Goal: Information Seeking & Learning: Learn about a topic

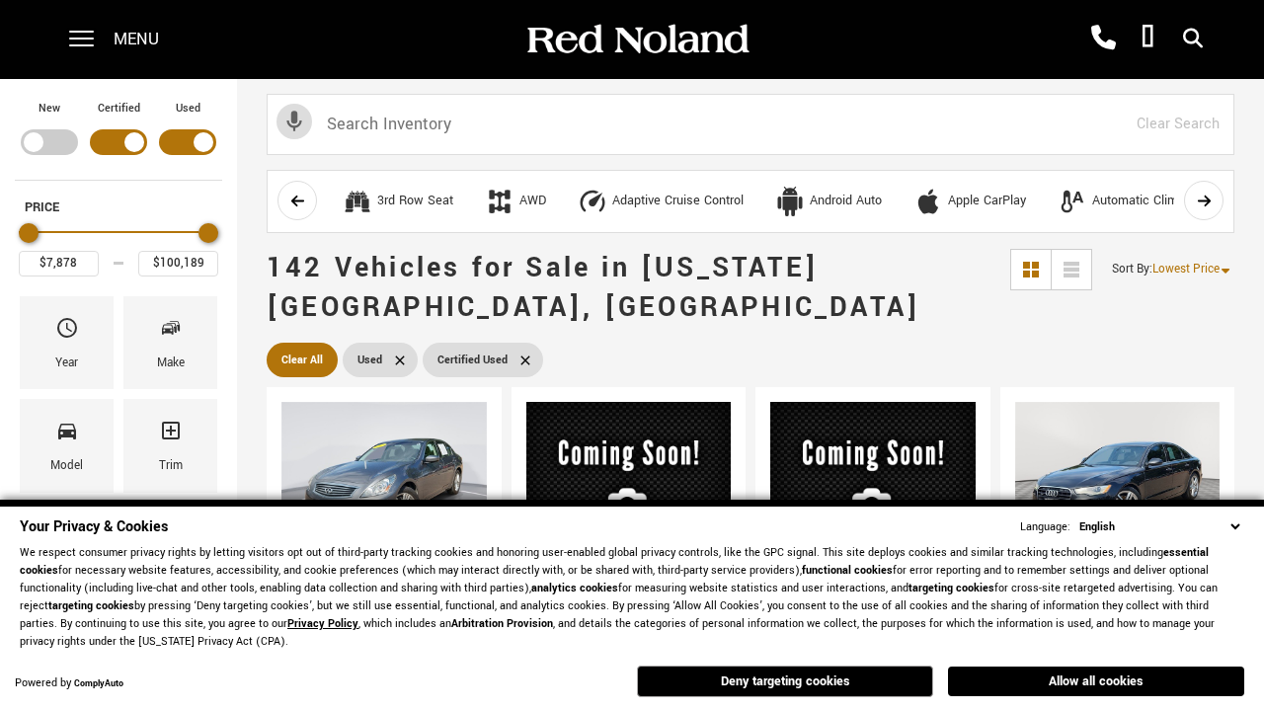
scroll to position [773, 0]
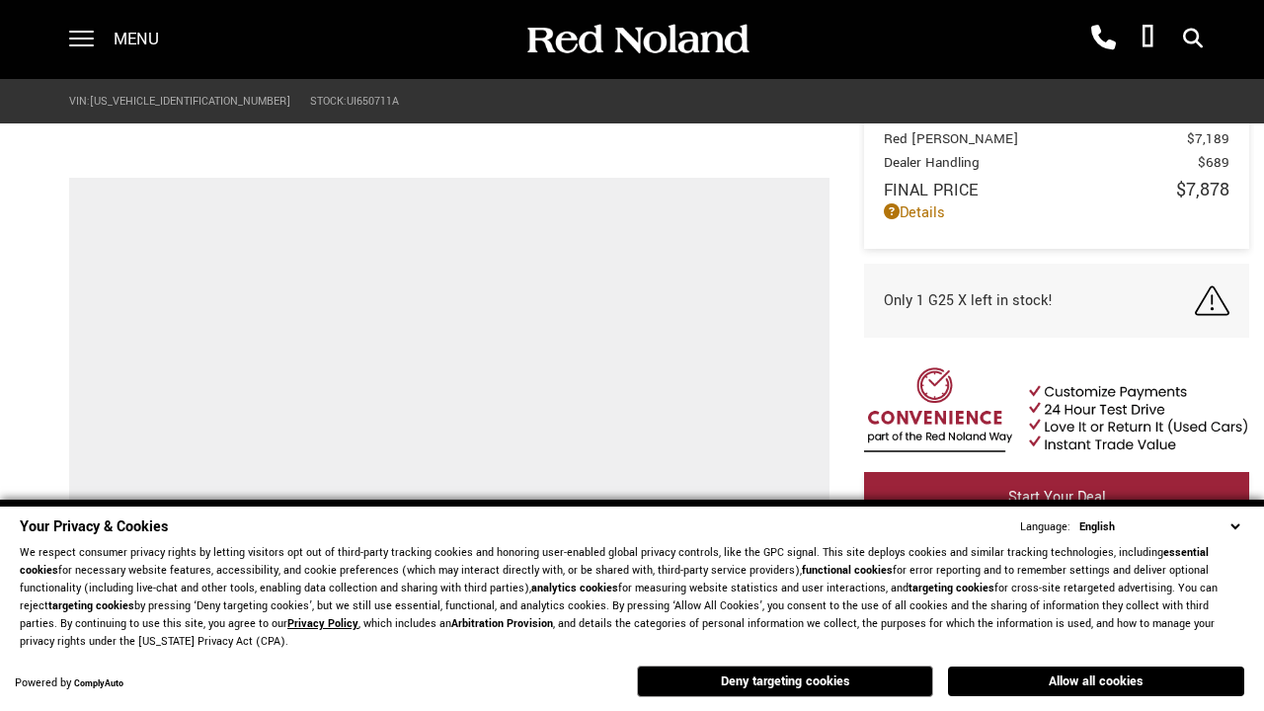
scroll to position [1204, 0]
